Goal: Task Accomplishment & Management: Manage account settings

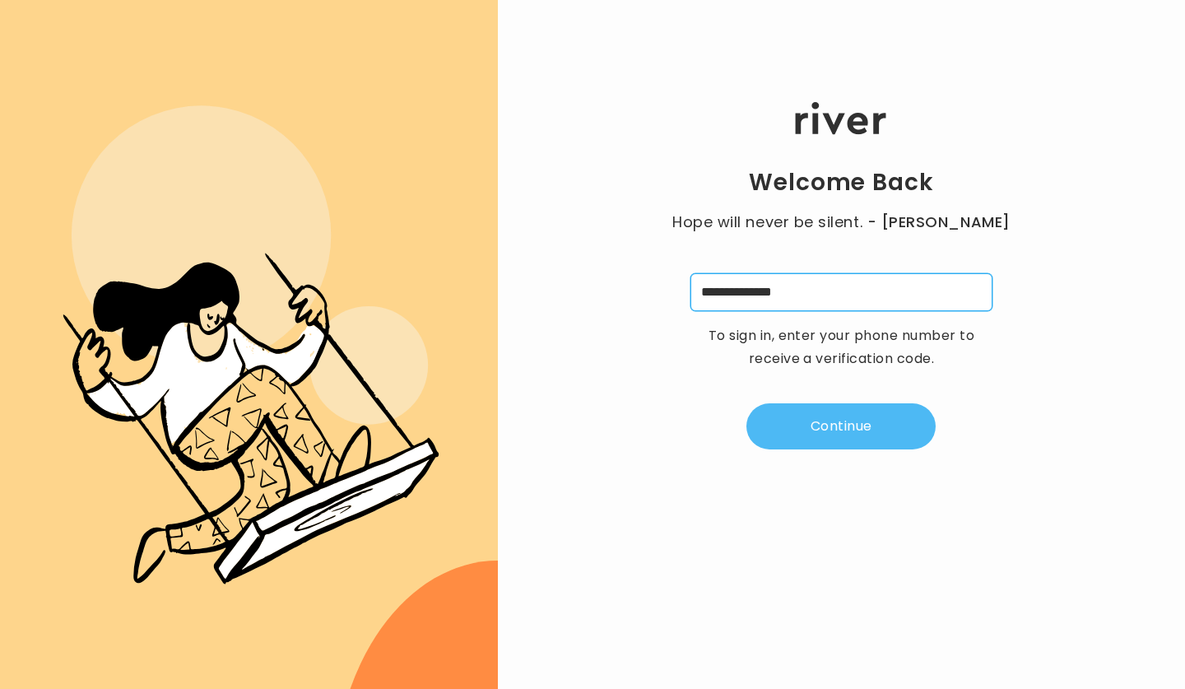
type input "**********"
click at [840, 427] on button "Continue" at bounding box center [840, 426] width 189 height 46
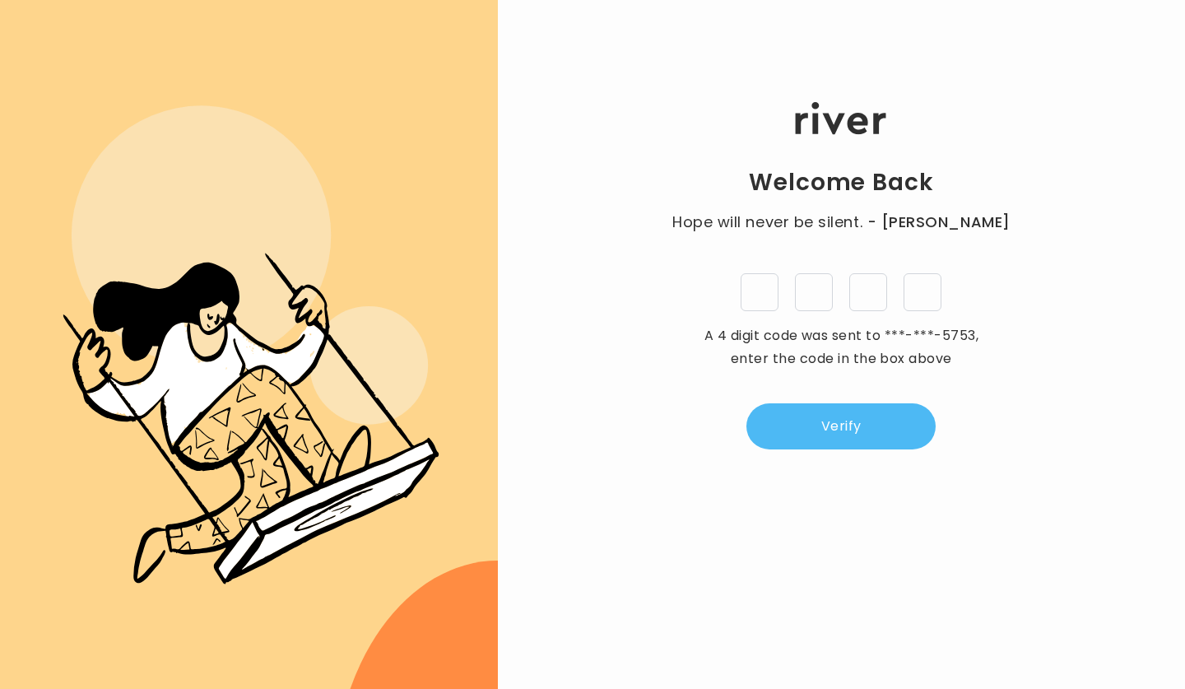
type input "*"
click at [844, 418] on button "Verify" at bounding box center [840, 426] width 189 height 46
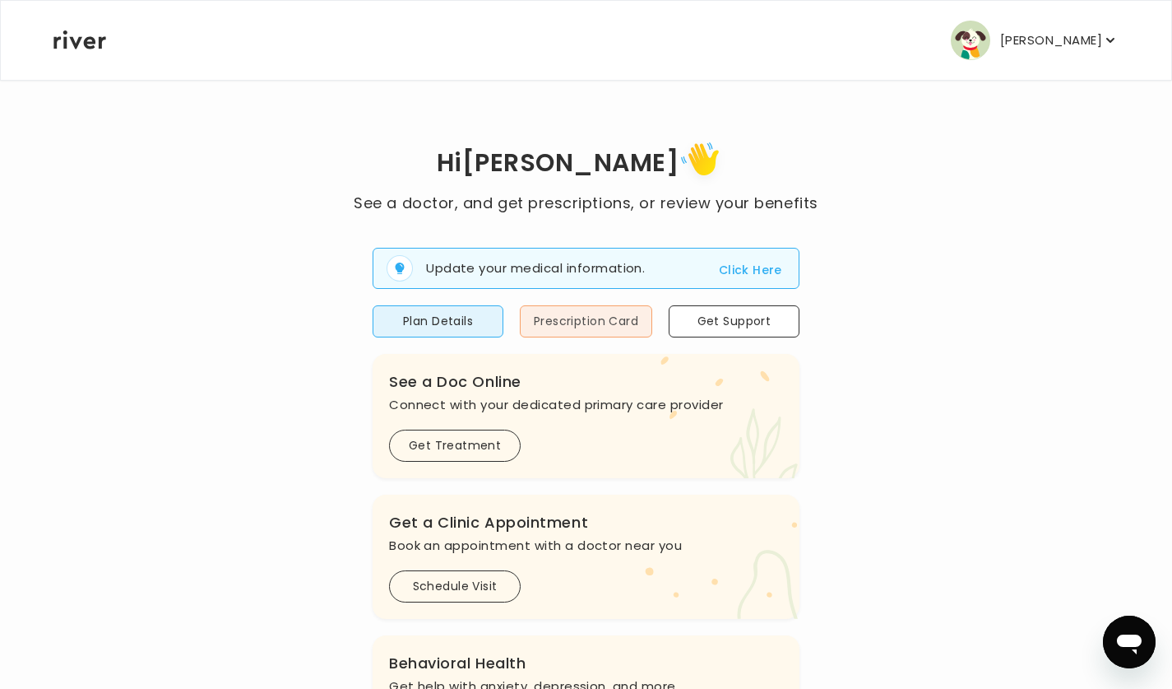
click at [596, 323] on button "Prescription Card" at bounding box center [586, 321] width 132 height 32
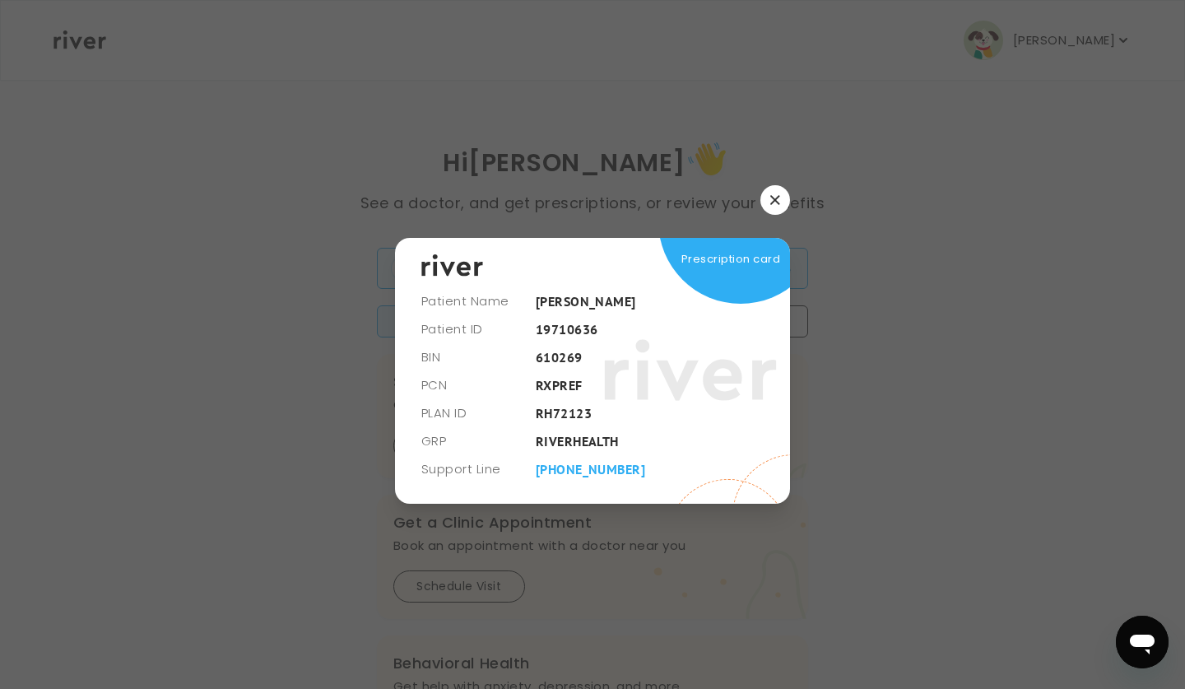
click at [777, 200] on icon "button" at bounding box center [775, 200] width 10 height 10
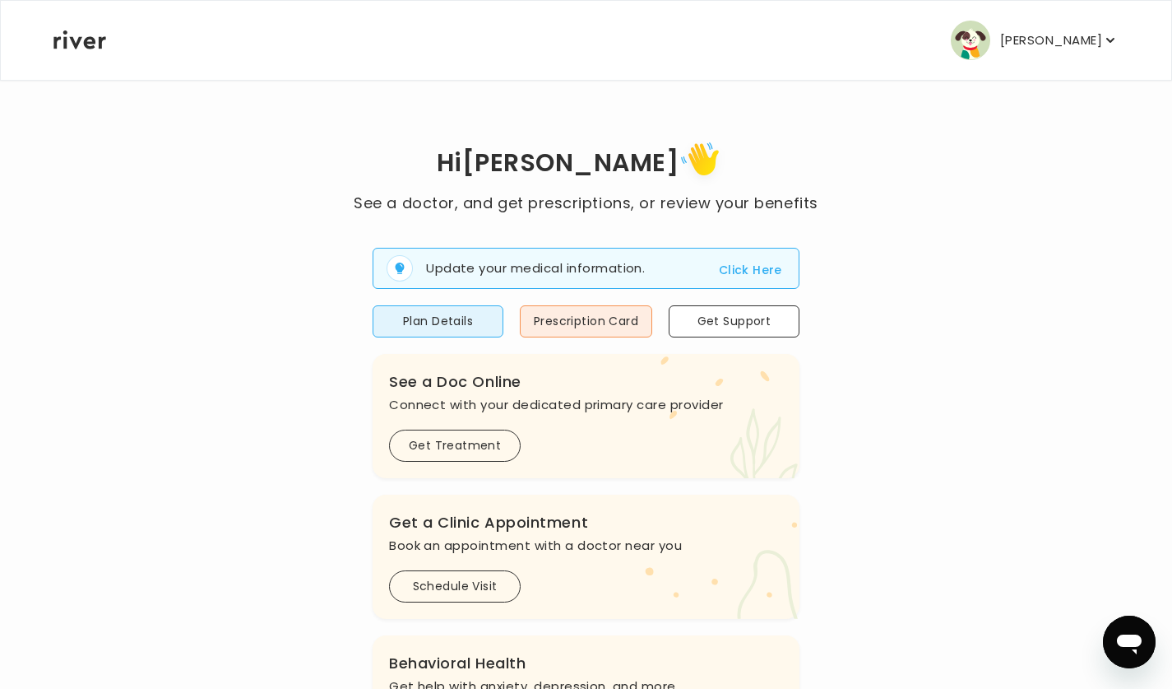
click at [1067, 38] on p "[PERSON_NAME]" at bounding box center [1051, 40] width 102 height 23
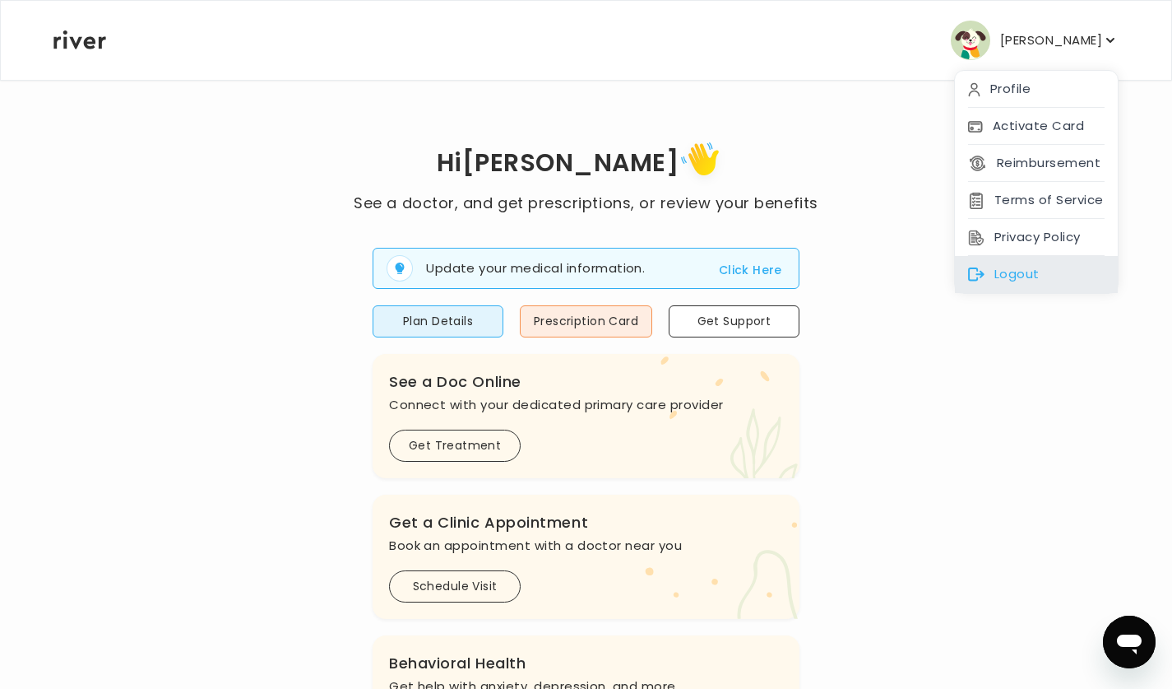
click at [1029, 274] on div "Logout" at bounding box center [1036, 274] width 163 height 37
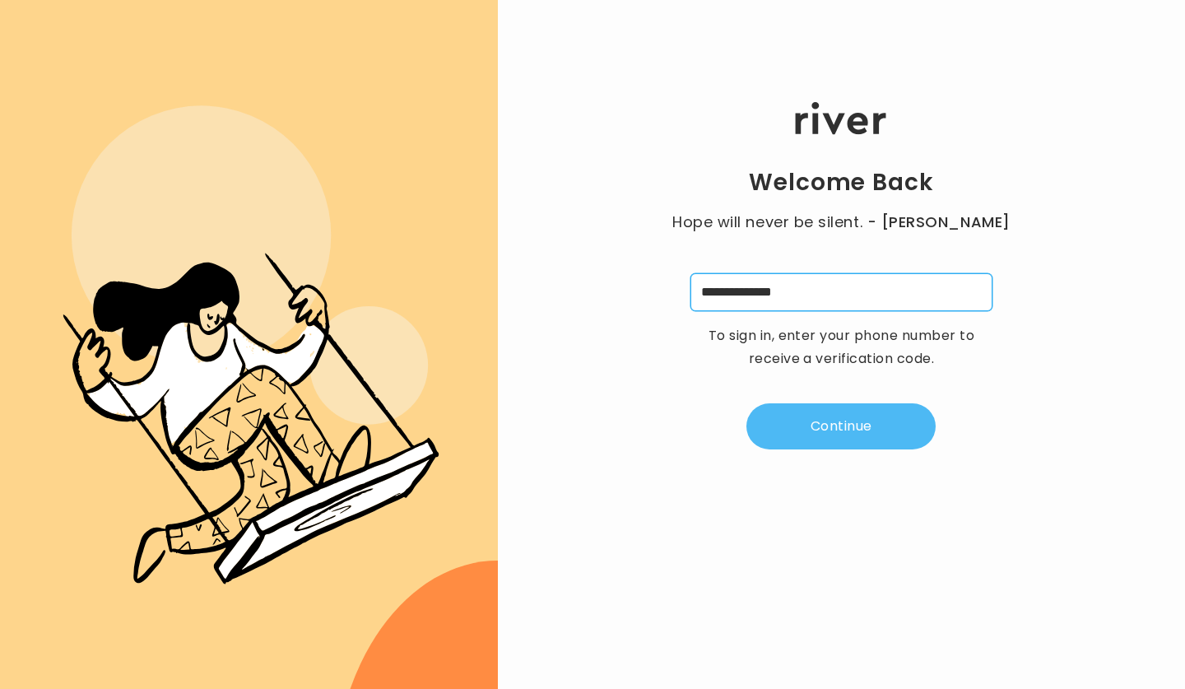
type input "**********"
click at [831, 422] on button "Continue" at bounding box center [840, 426] width 189 height 46
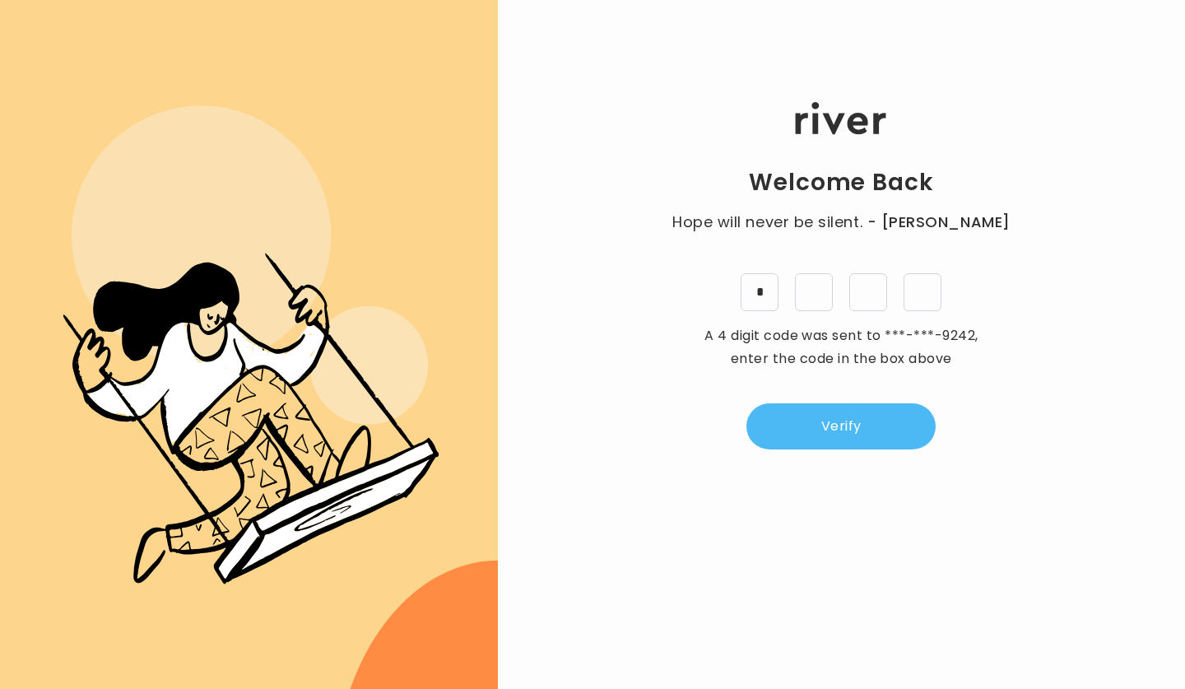
type input "*"
click at [858, 422] on button "Verify" at bounding box center [840, 426] width 189 height 46
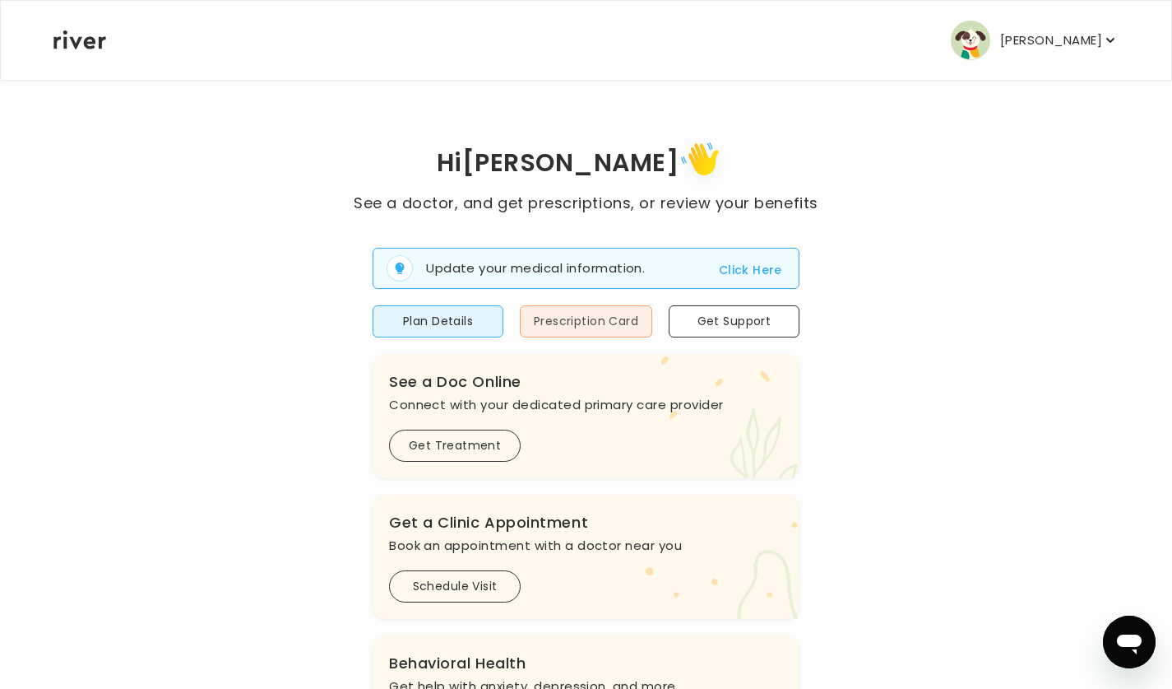
click at [601, 320] on button "Prescription Card" at bounding box center [586, 321] width 132 height 32
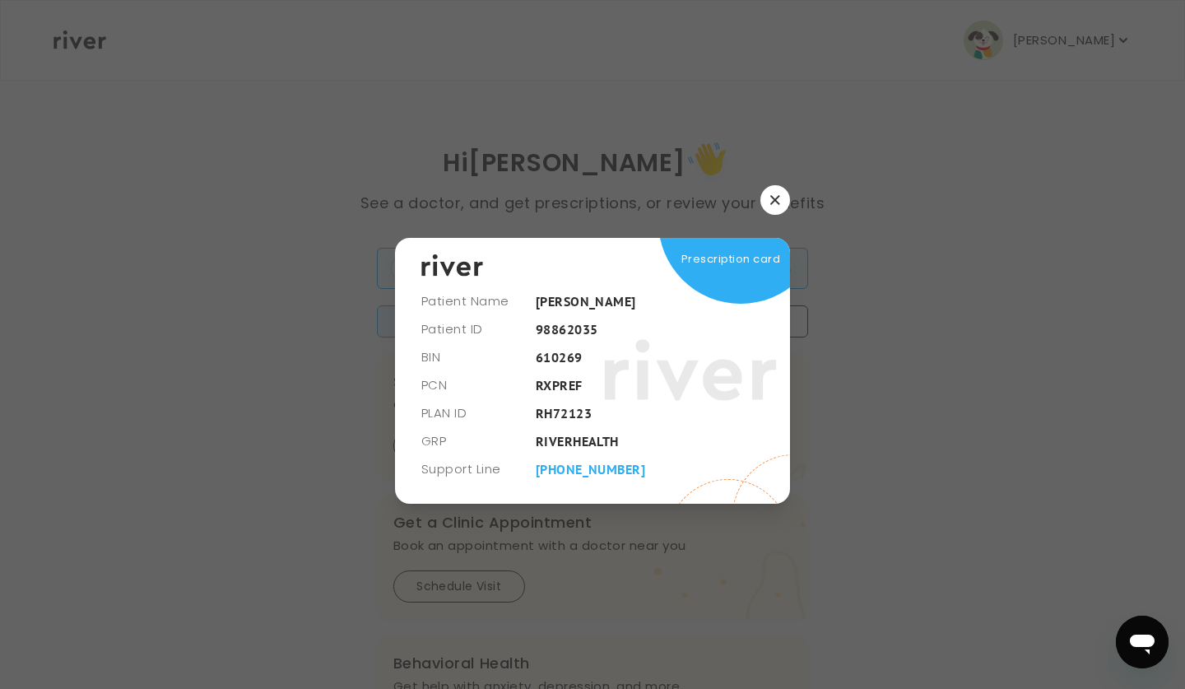
click at [768, 198] on button "button" at bounding box center [775, 200] width 30 height 30
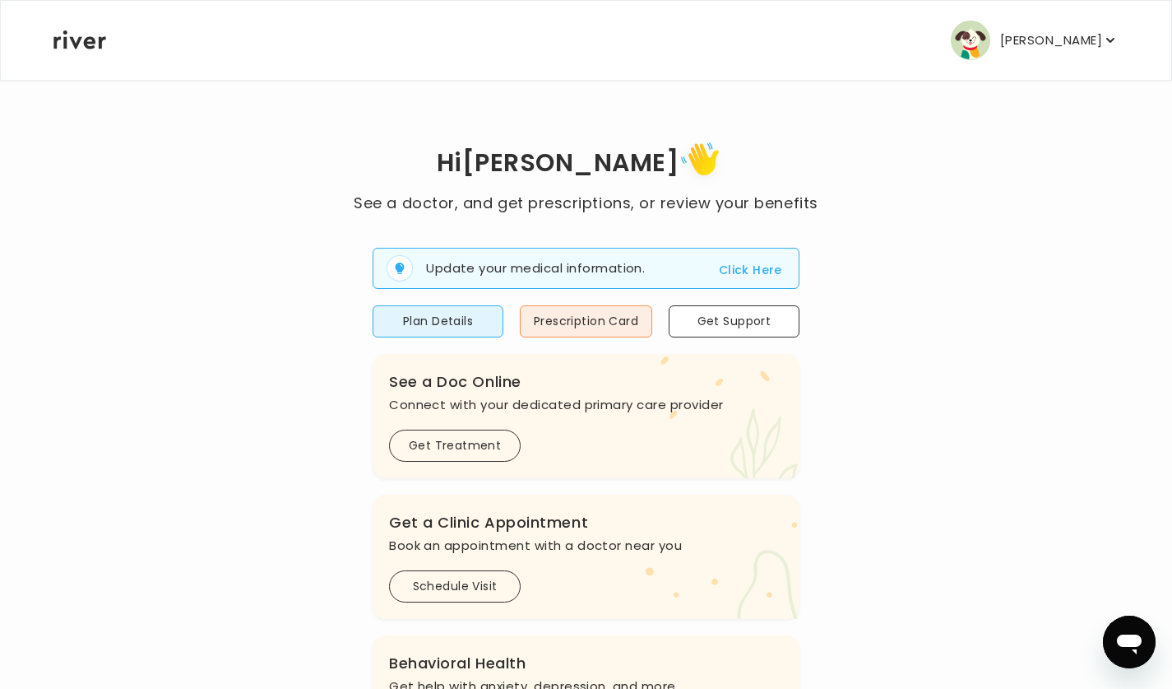
click at [1039, 39] on p "[PERSON_NAME]" at bounding box center [1051, 40] width 102 height 23
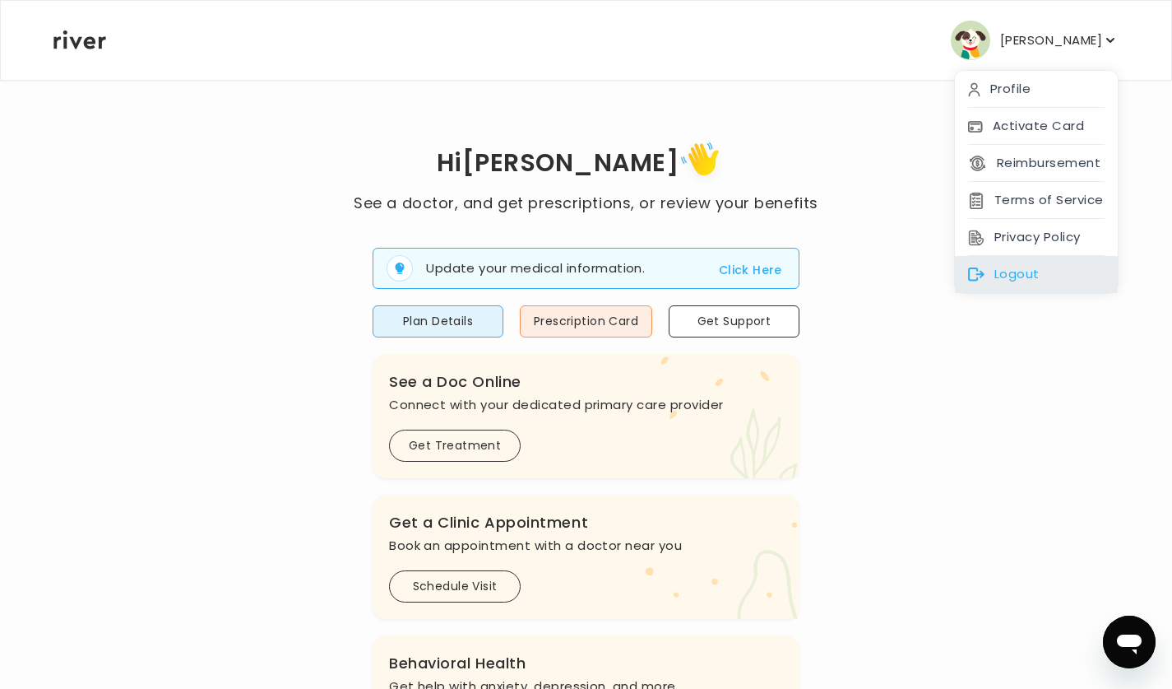
click at [1021, 268] on div "Logout" at bounding box center [1036, 274] width 163 height 37
